Goal: Transaction & Acquisition: Purchase product/service

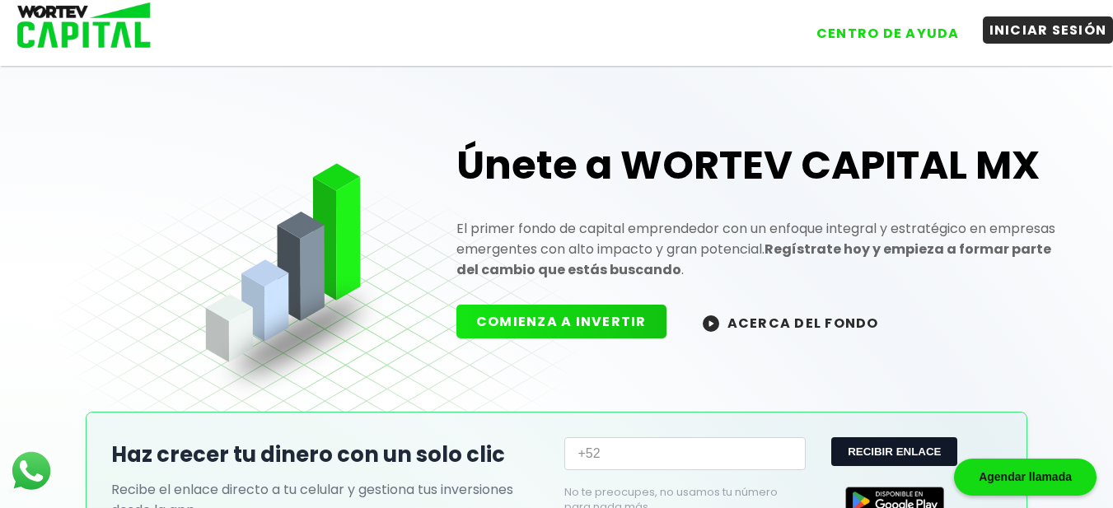
click at [1034, 29] on button "INICIAR SESIÓN" at bounding box center [1048, 29] width 131 height 27
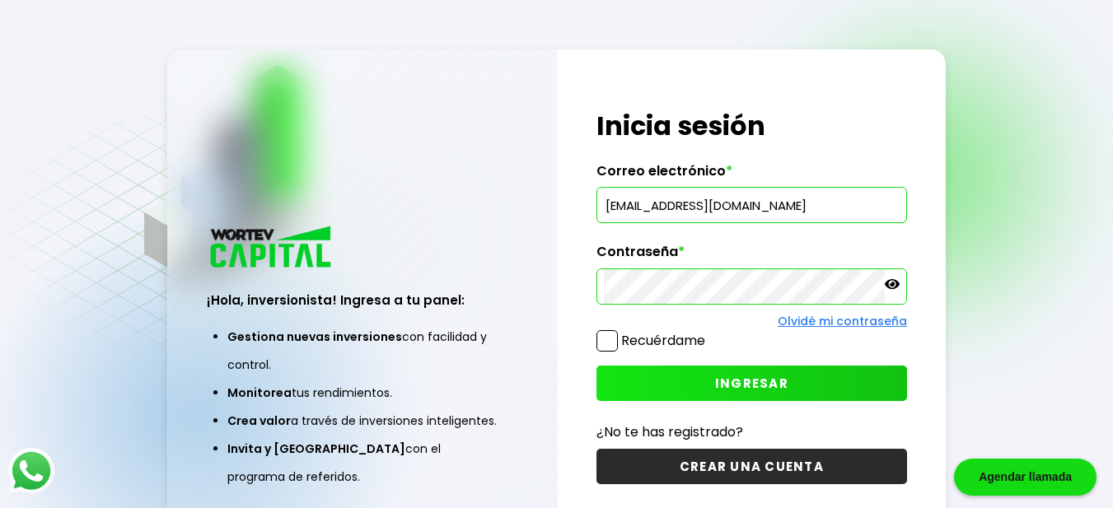
type input "[EMAIL_ADDRESS][DOMAIN_NAME]"
click at [715, 383] on button "INGRESAR" at bounding box center [751, 383] width 310 height 35
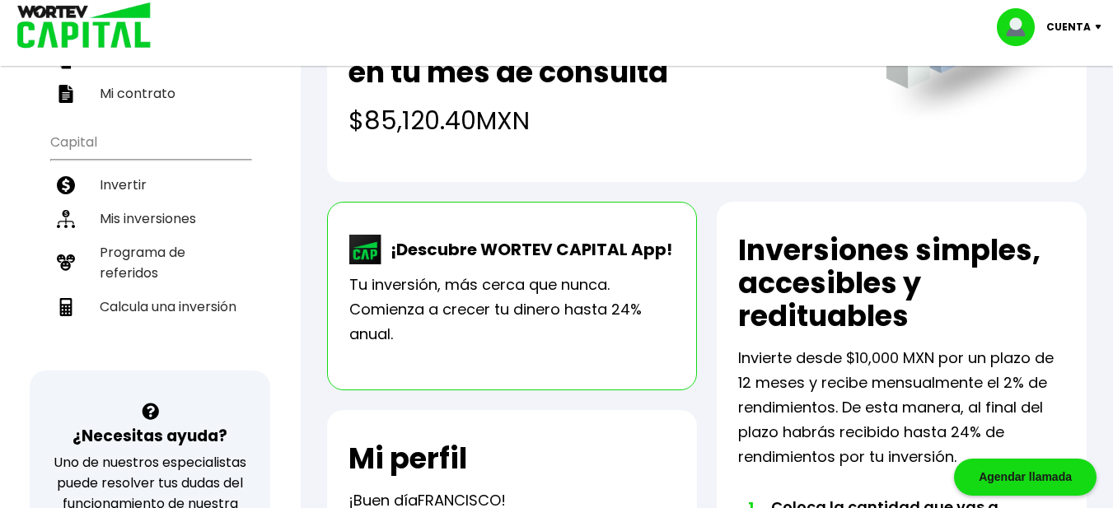
scroll to position [267, 0]
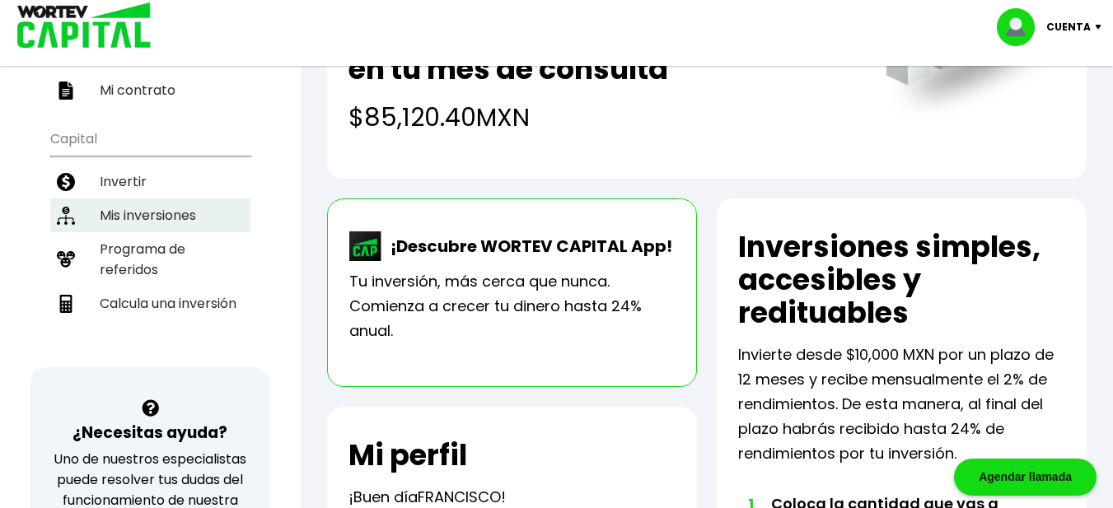
click at [171, 212] on li "Mis inversiones" at bounding box center [150, 215] width 200 height 34
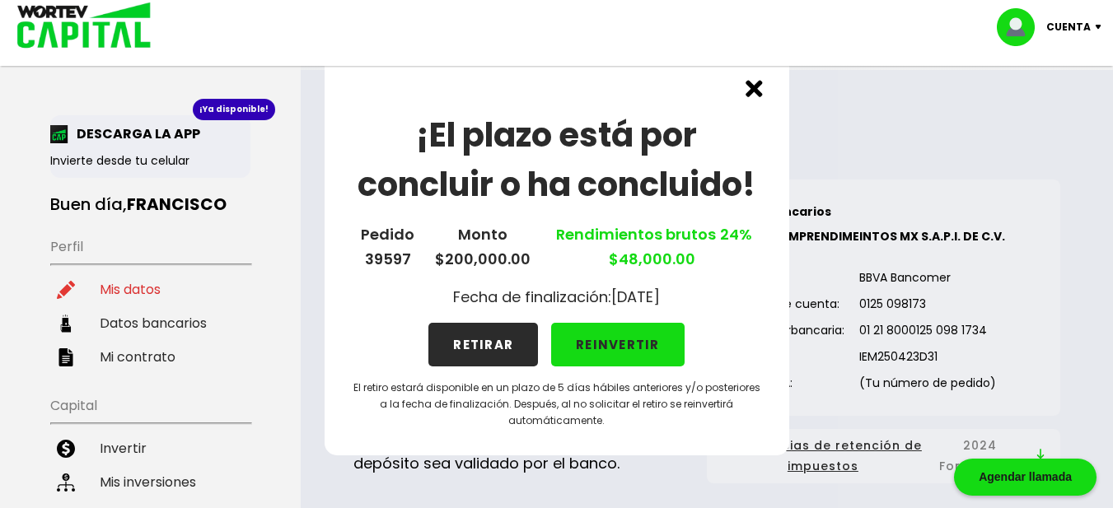
click at [758, 91] on img at bounding box center [753, 88] width 17 height 17
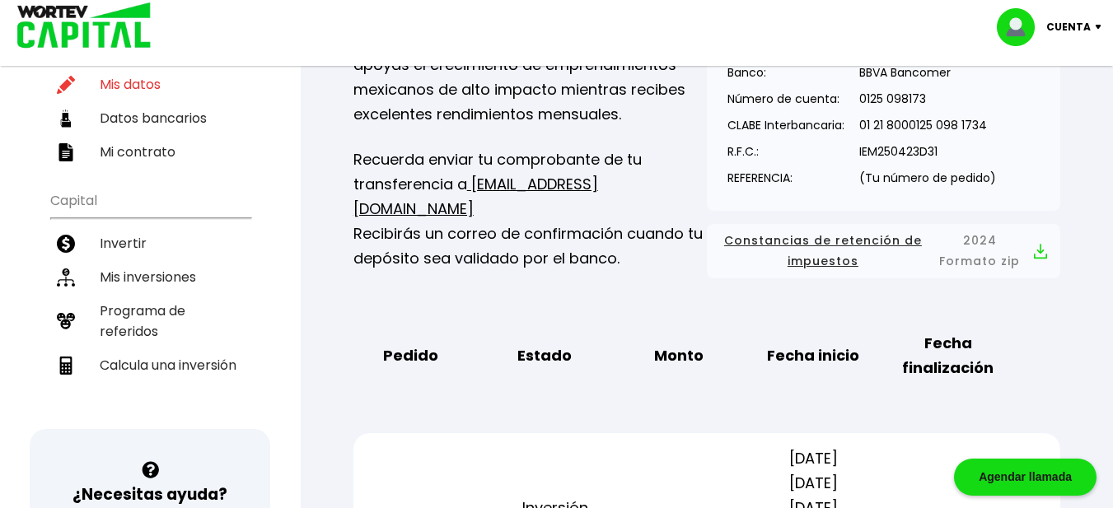
scroll to position [142, 0]
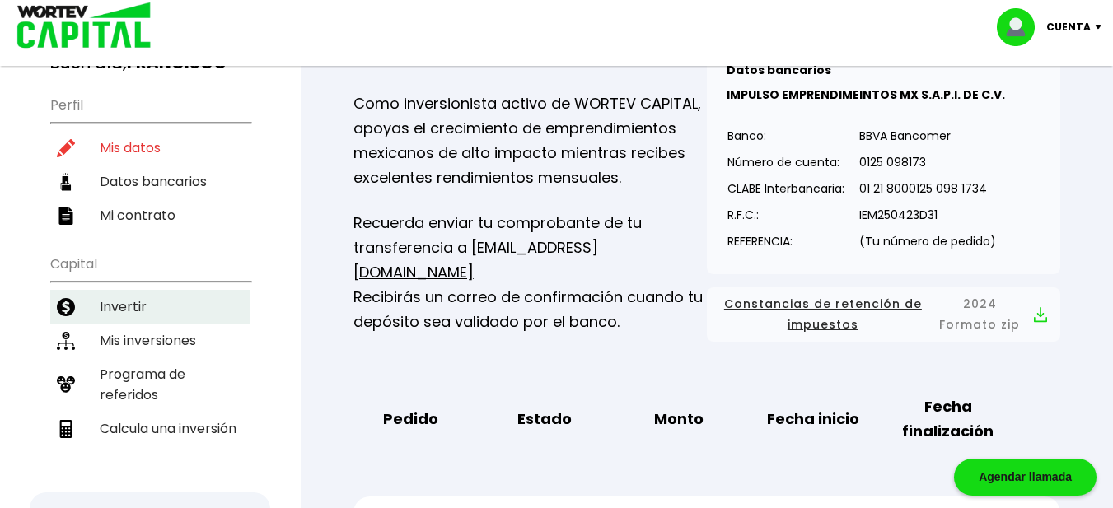
click at [164, 306] on li "Invertir" at bounding box center [150, 307] width 200 height 34
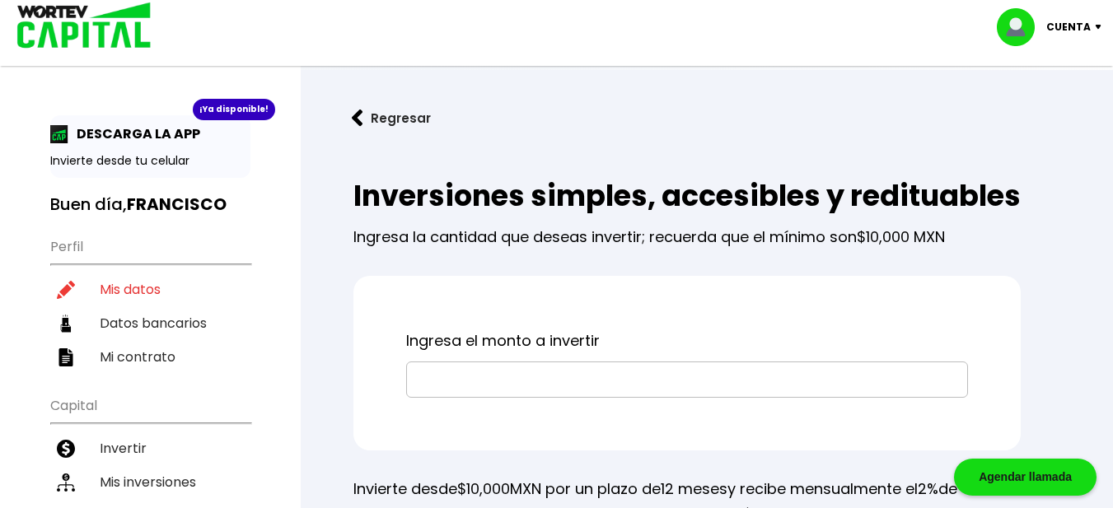
click at [456, 397] on input "text" at bounding box center [686, 379] width 547 height 35
type input "$50,000"
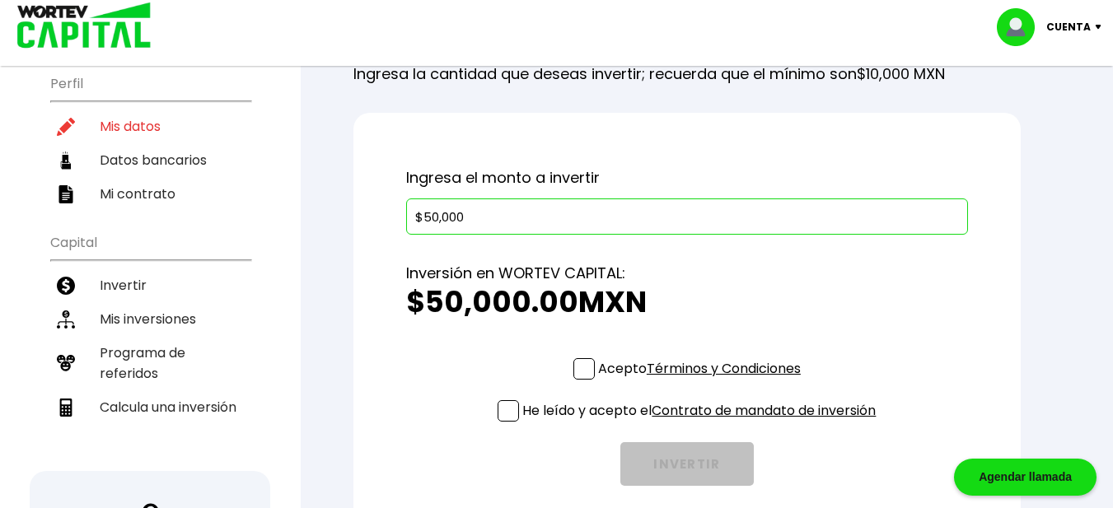
scroll to position [165, 0]
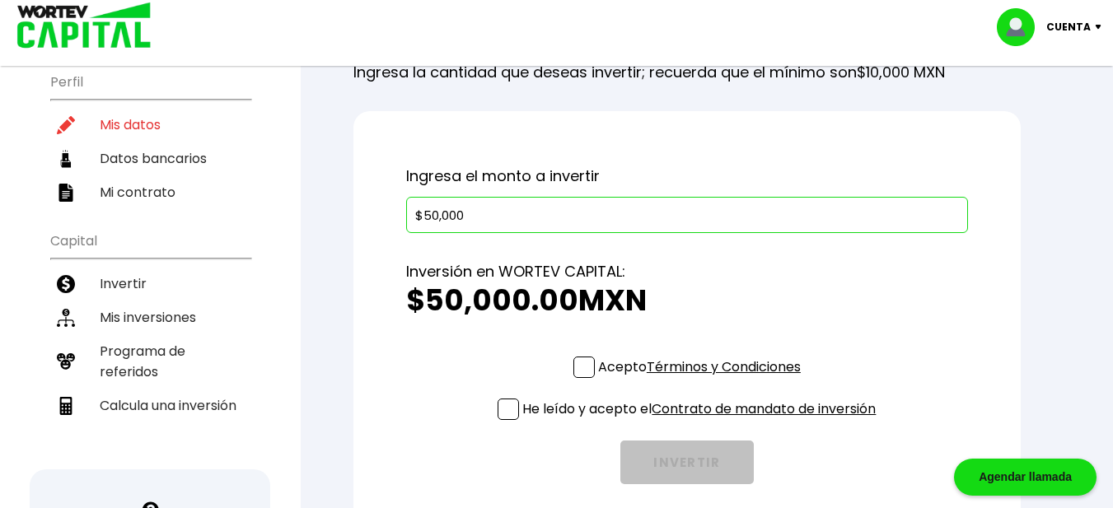
click at [582, 378] on span at bounding box center [583, 367] width 21 height 21
click at [702, 380] on input "Acepto Términos y Condiciones" at bounding box center [702, 380] width 0 height 0
click at [507, 420] on span at bounding box center [507, 409] width 21 height 21
click at [702, 422] on input "He leído y acepto el Contrato de mandato de inversión" at bounding box center [702, 422] width 0 height 0
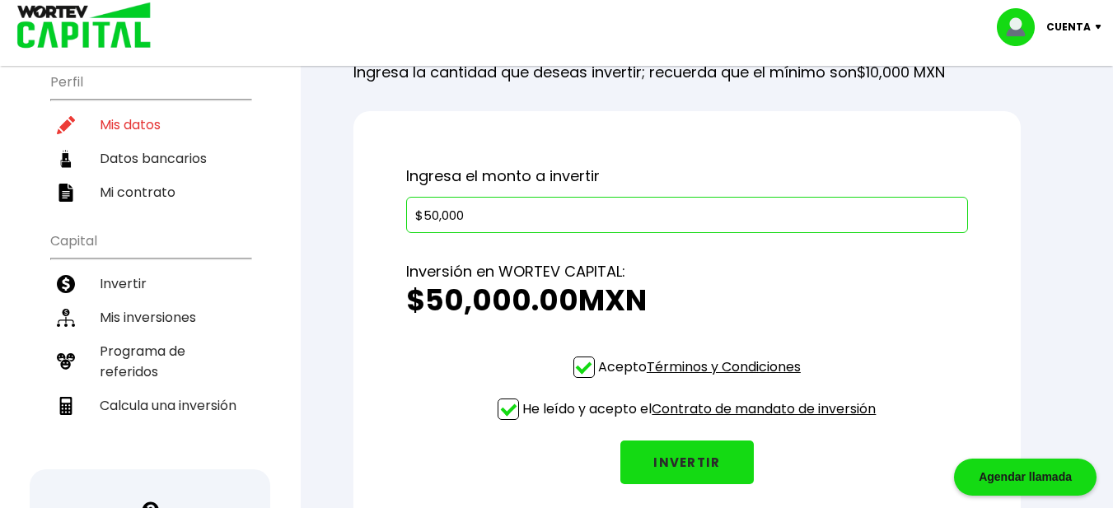
click at [684, 484] on button "INVERTIR" at bounding box center [686, 463] width 133 height 44
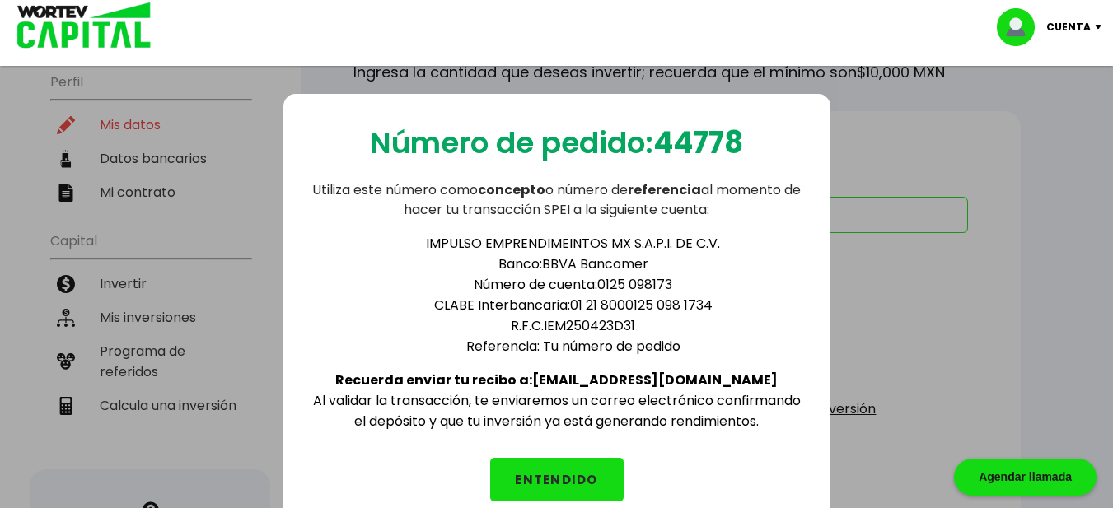
click at [599, 480] on button "ENTENDIDO" at bounding box center [556, 480] width 133 height 44
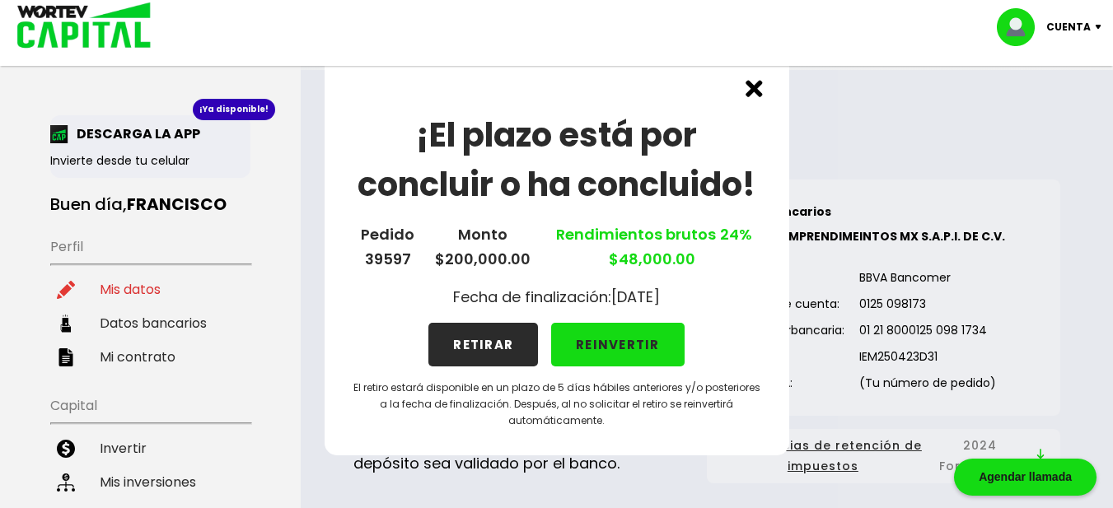
click at [1089, 24] on p "Cuenta" at bounding box center [1068, 27] width 44 height 25
click at [1057, 107] on li "Cerrar sesión" at bounding box center [1051, 110] width 132 height 34
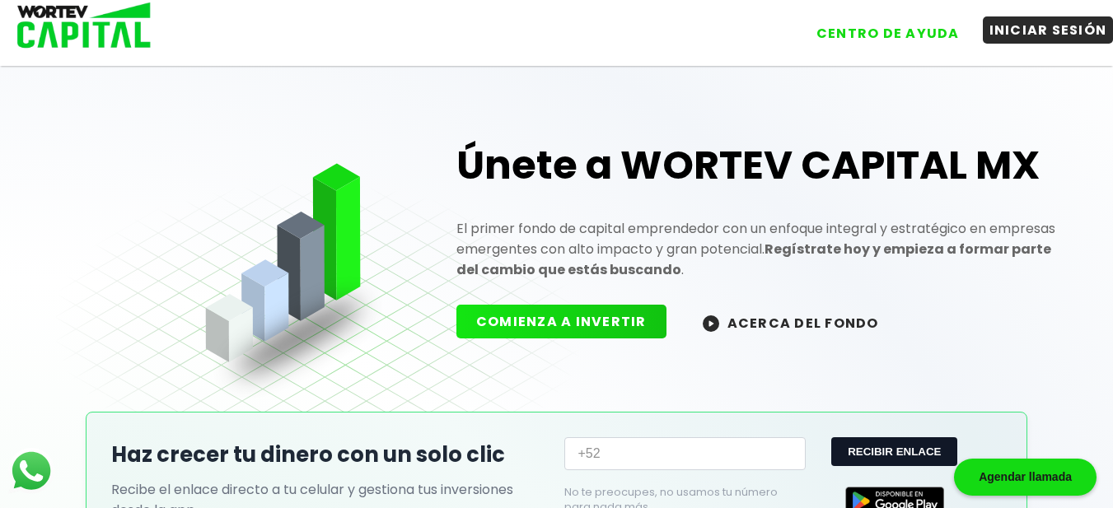
click at [1078, 34] on button "INICIAR SESIÓN" at bounding box center [1048, 29] width 131 height 27
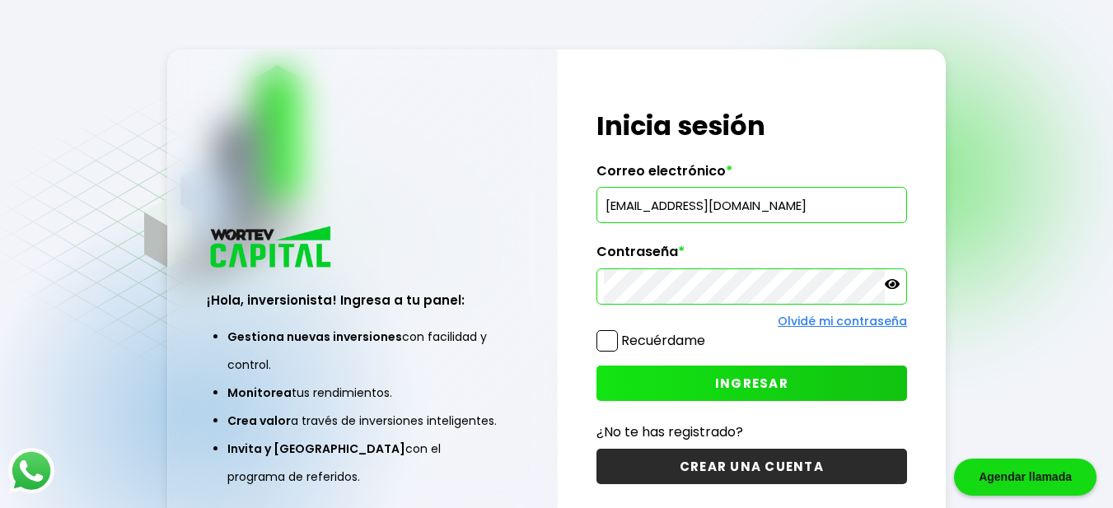
type input "[EMAIL_ADDRESS][DOMAIN_NAME]"
click at [842, 385] on button "INGRESAR" at bounding box center [751, 383] width 310 height 35
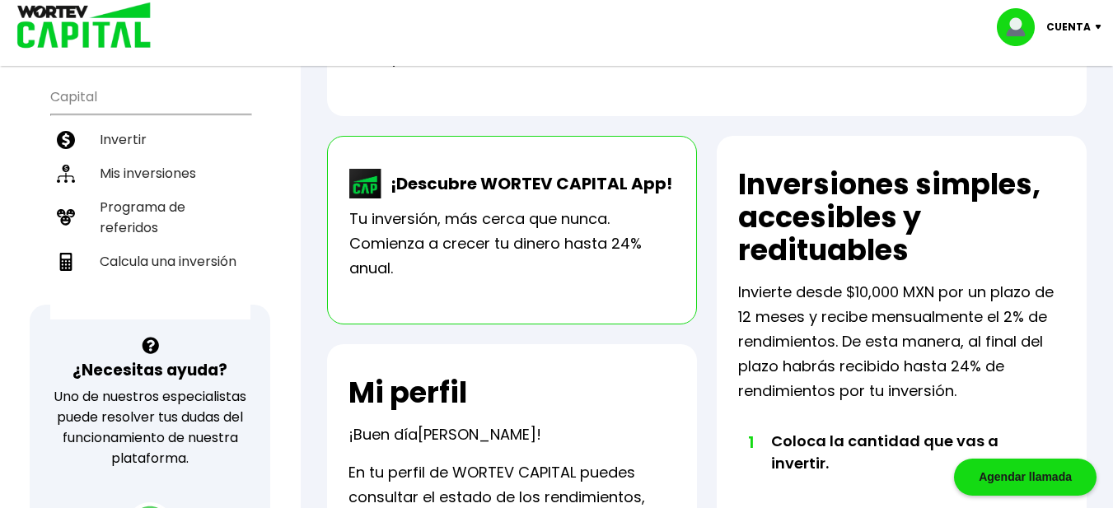
scroll to position [247, 0]
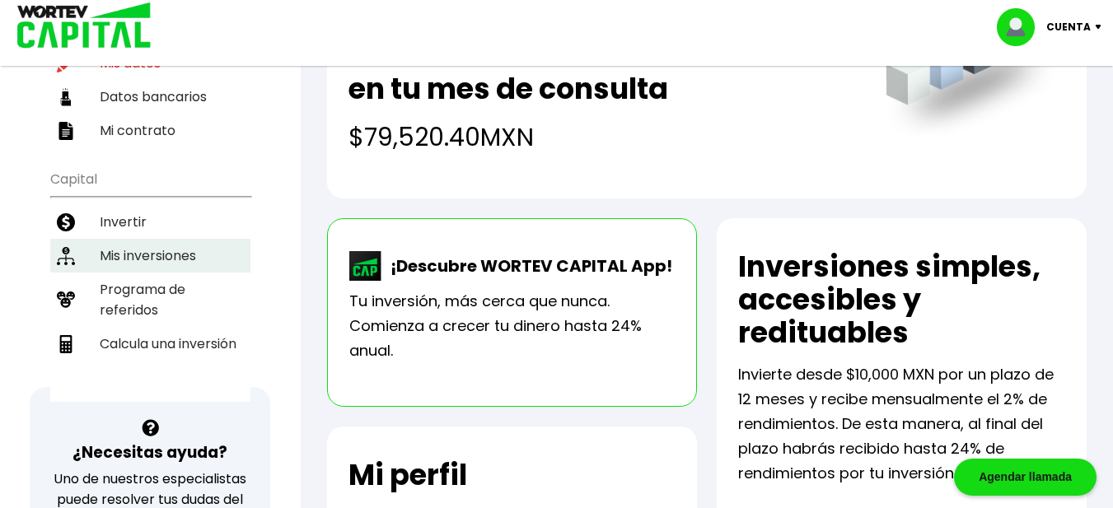
click at [159, 252] on li "Mis inversiones" at bounding box center [150, 256] width 200 height 34
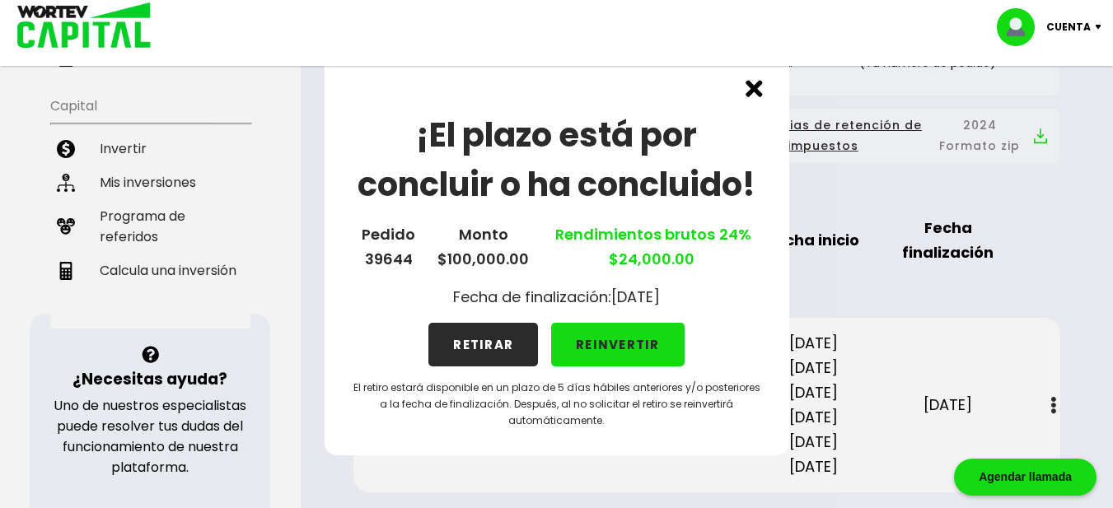
scroll to position [329, 0]
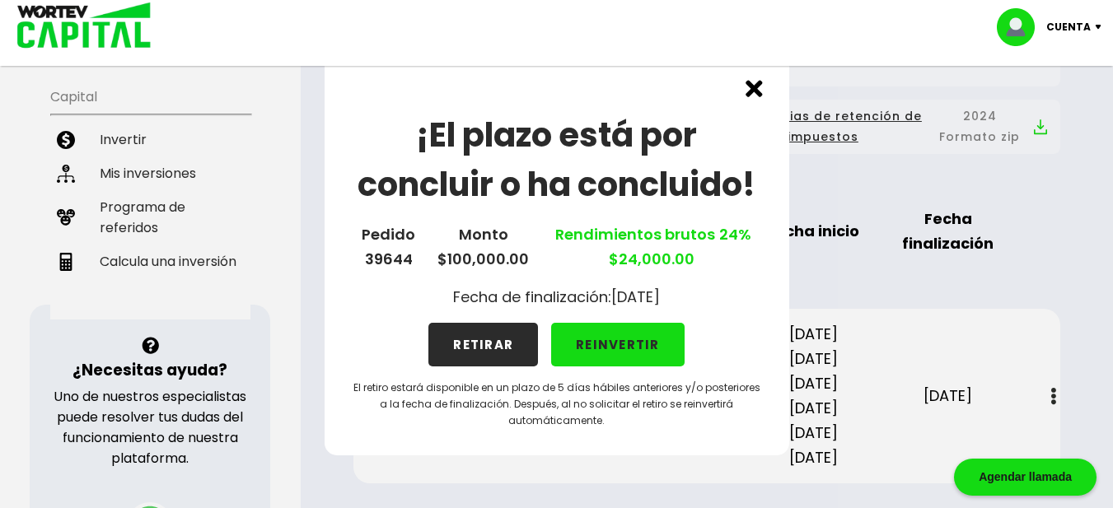
click at [752, 92] on img at bounding box center [753, 88] width 17 height 17
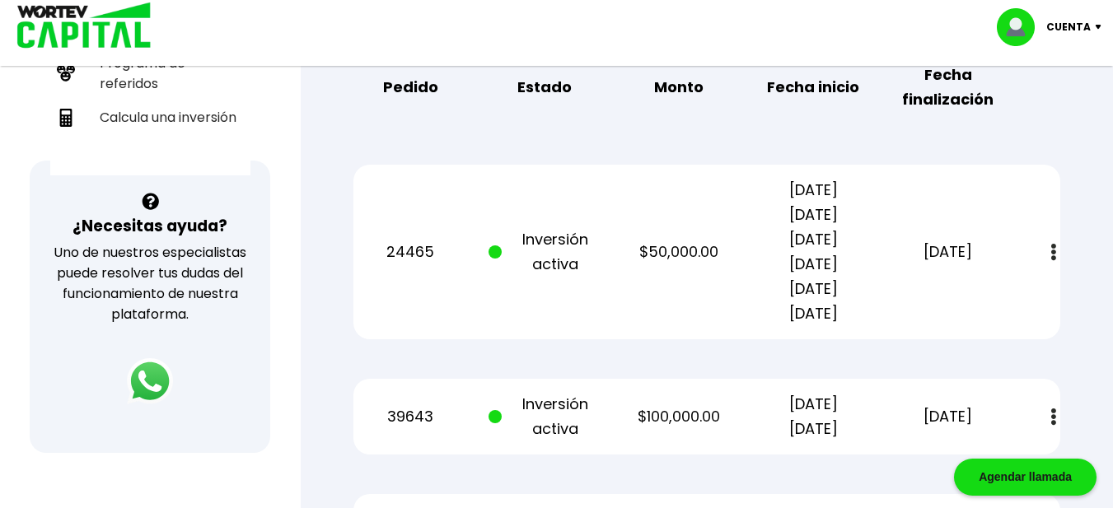
scroll to position [444, 0]
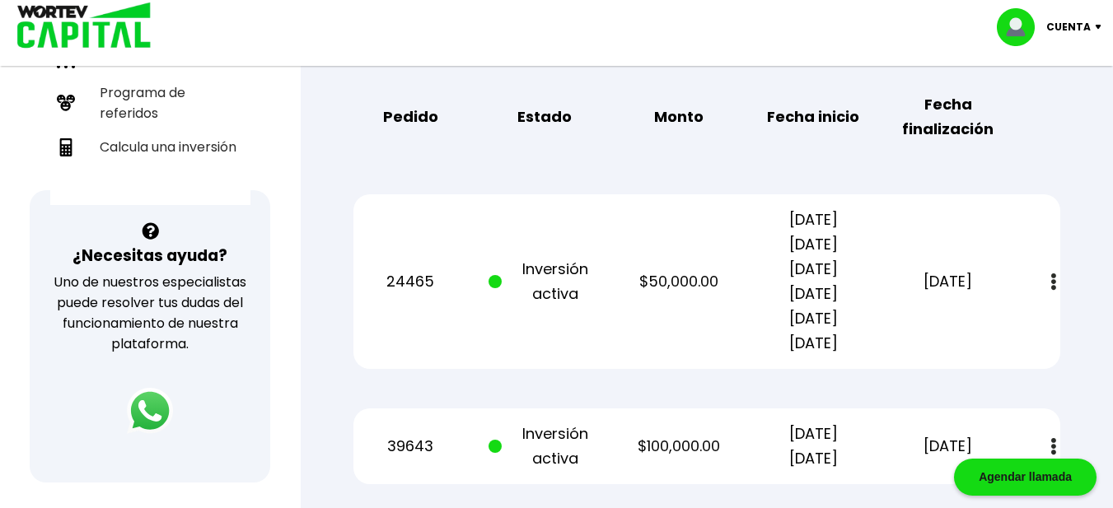
click at [1097, 28] on img at bounding box center [1101, 27] width 22 height 5
click at [1072, 110] on li "Cerrar sesión" at bounding box center [1051, 110] width 132 height 34
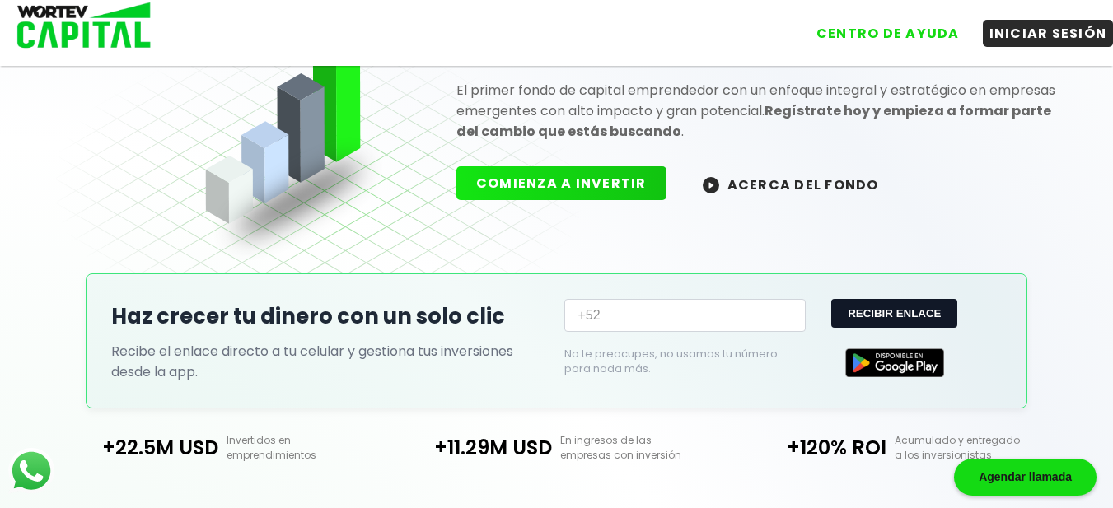
scroll to position [444, 0]
